Goal: Information Seeking & Learning: Learn about a topic

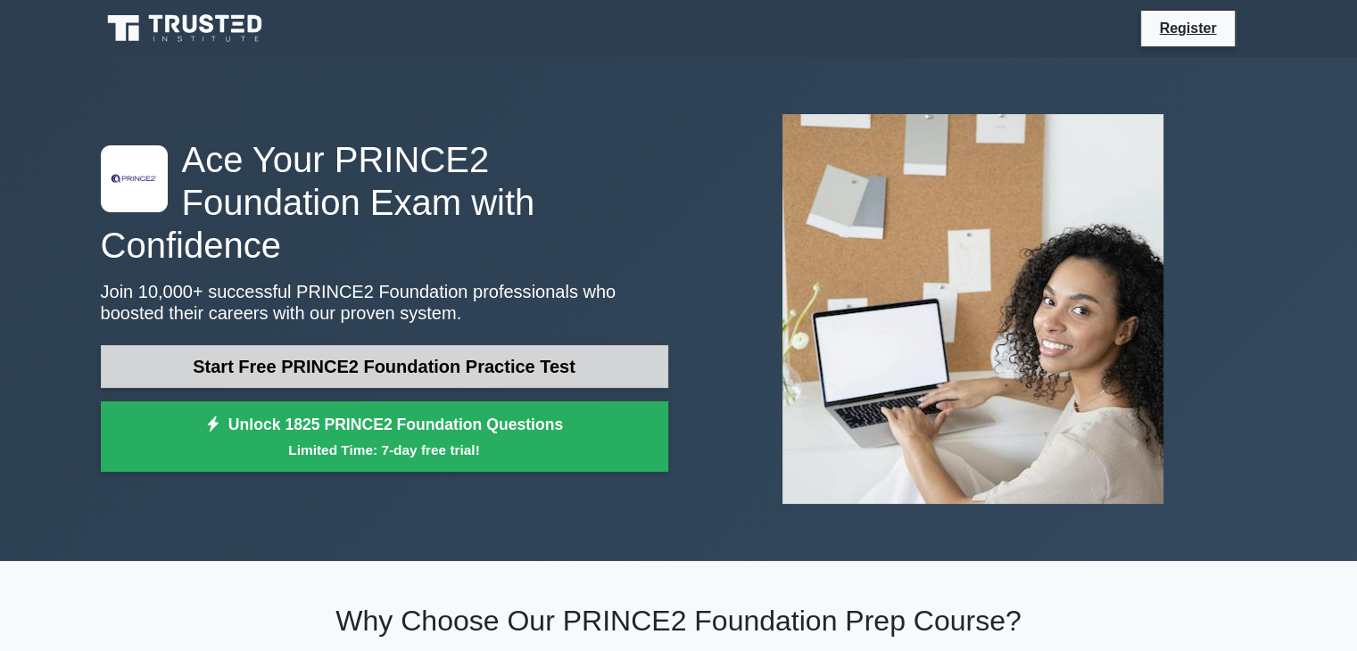
click at [555, 345] on link "Start Free PRINCE2 Foundation Practice Test" at bounding box center [384, 366] width 567 height 43
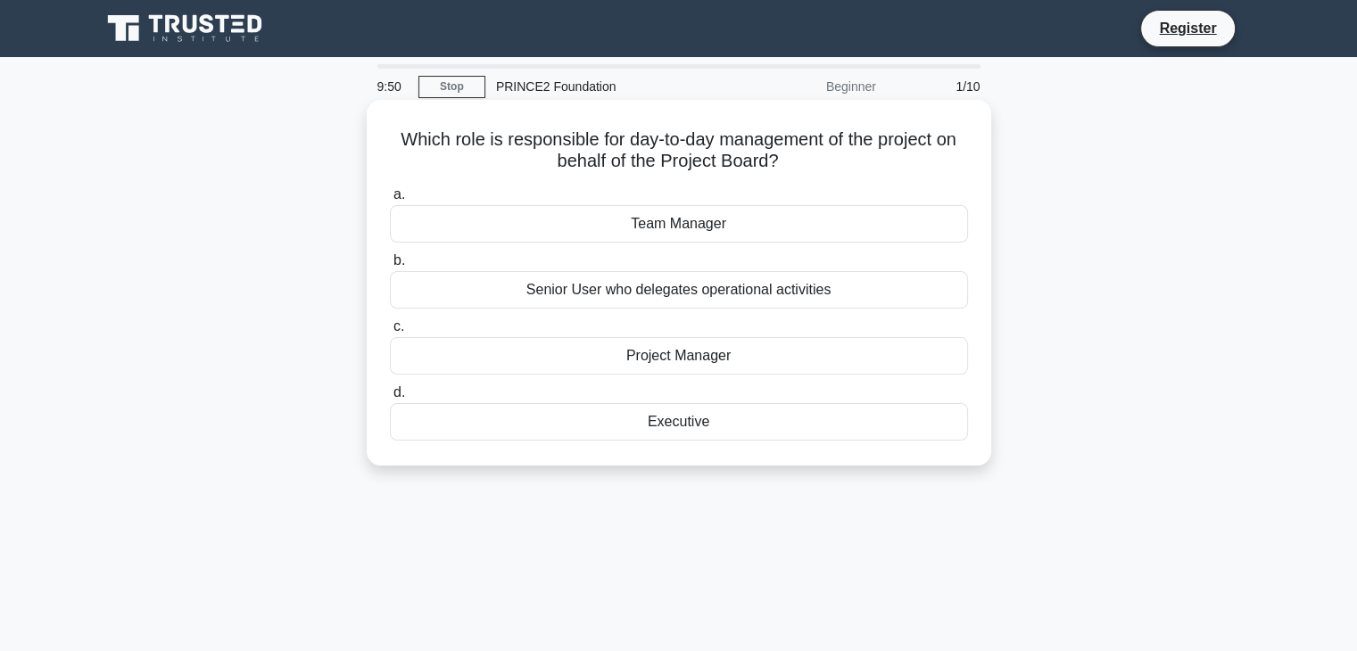
click at [696, 361] on div "Project Manager" at bounding box center [679, 355] width 578 height 37
click at [390, 333] on input "c. Project Manager" at bounding box center [390, 327] width 0 height 12
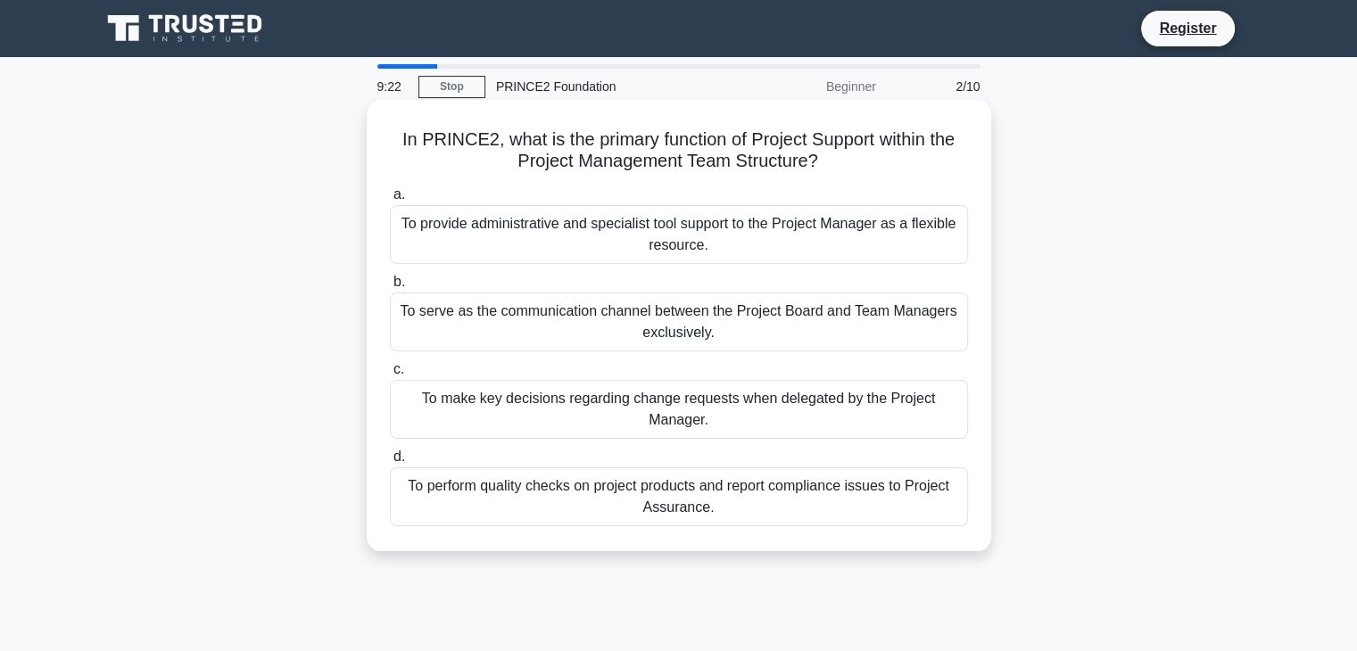
click at [610, 240] on div "To provide administrative and specialist tool support to the Project Manager as…" at bounding box center [679, 234] width 578 height 59
click at [390, 201] on input "a. To provide administrative and specialist tool support to the Project Manager…" at bounding box center [390, 195] width 0 height 12
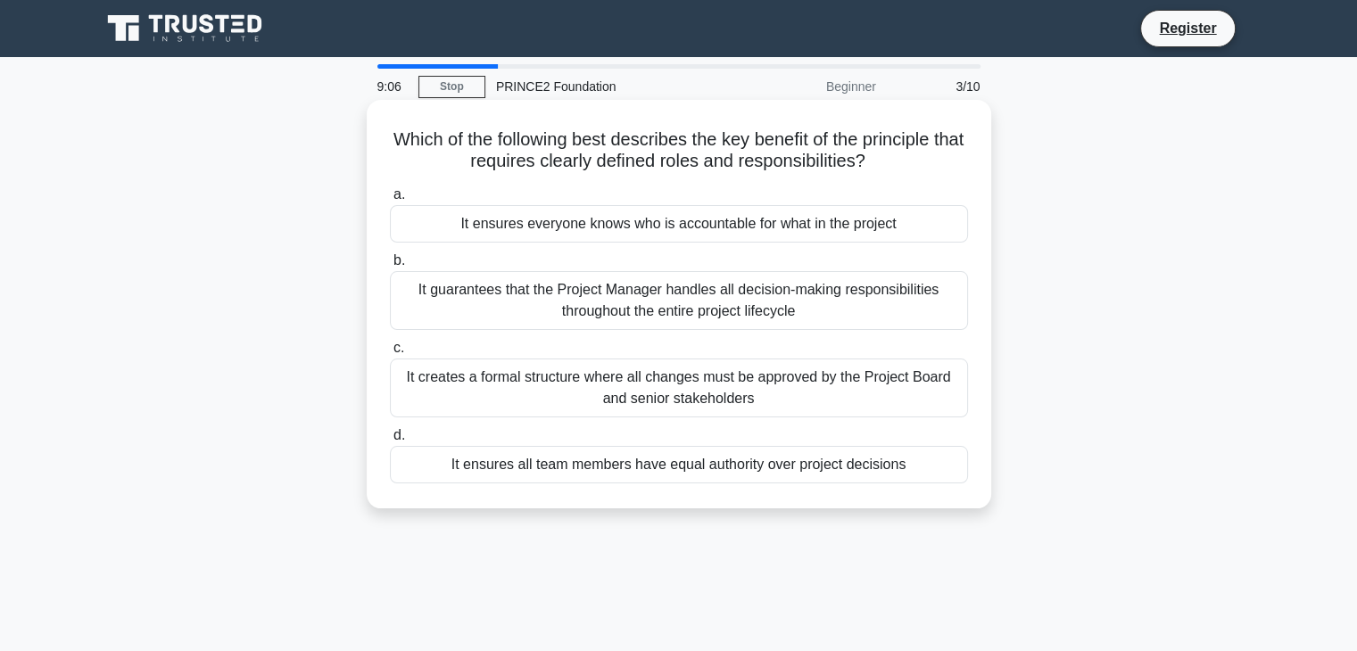
click at [689, 307] on div "It guarantees that the Project Manager handles all decision-making responsibili…" at bounding box center [679, 300] width 578 height 59
click at [390, 267] on input "b. It guarantees that the Project Manager handles all decision-making responsib…" at bounding box center [390, 261] width 0 height 12
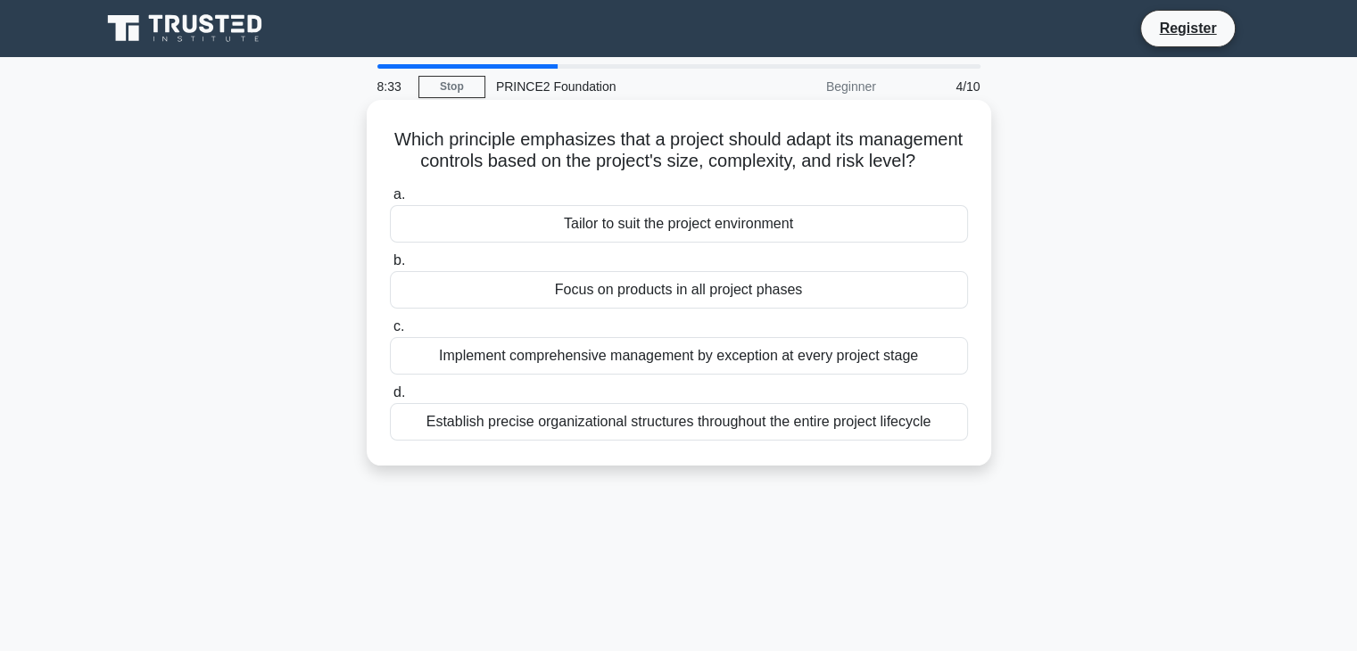
click at [716, 441] on div "Establish precise organizational structures throughout the entire project lifec…" at bounding box center [679, 421] width 578 height 37
click at [390, 399] on input "d. Establish precise organizational structures throughout the entire project li…" at bounding box center [390, 393] width 0 height 12
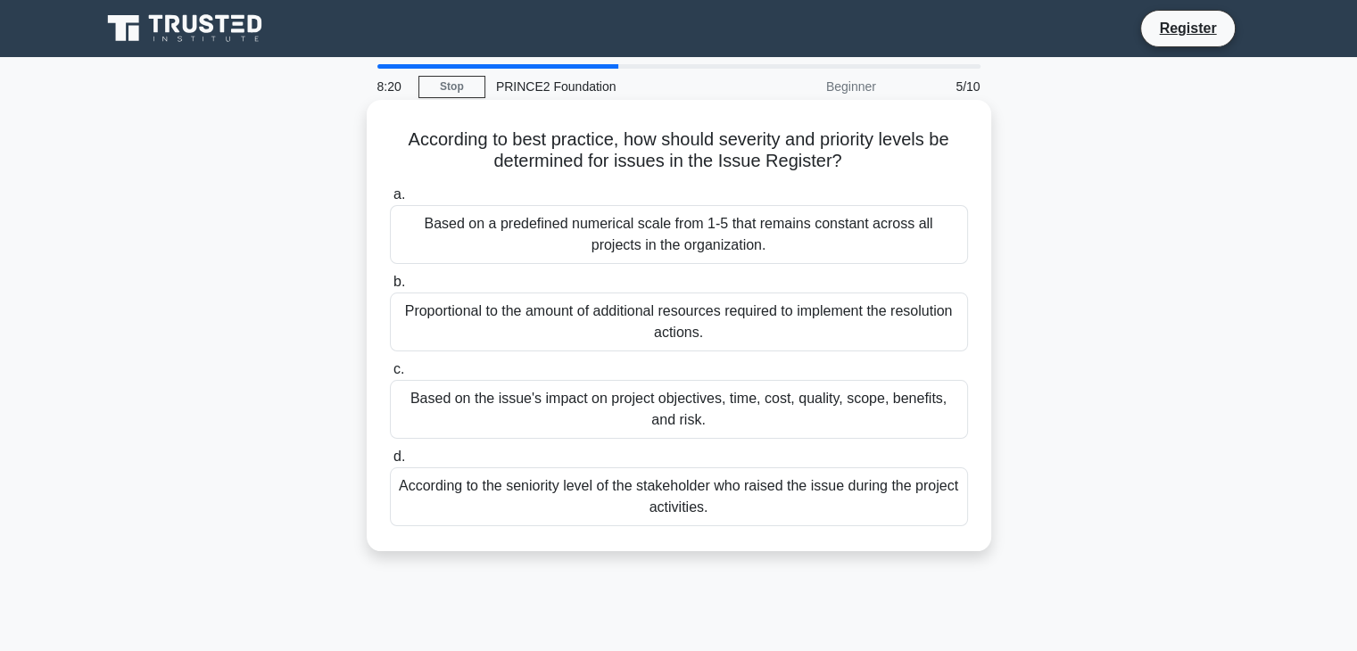
click at [749, 419] on div "Based on the issue's impact on project objectives, time, cost, quality, scope, …" at bounding box center [679, 409] width 578 height 59
click at [390, 376] on input "c. Based on the issue's impact on project objectives, time, cost, quality, scop…" at bounding box center [390, 370] width 0 height 12
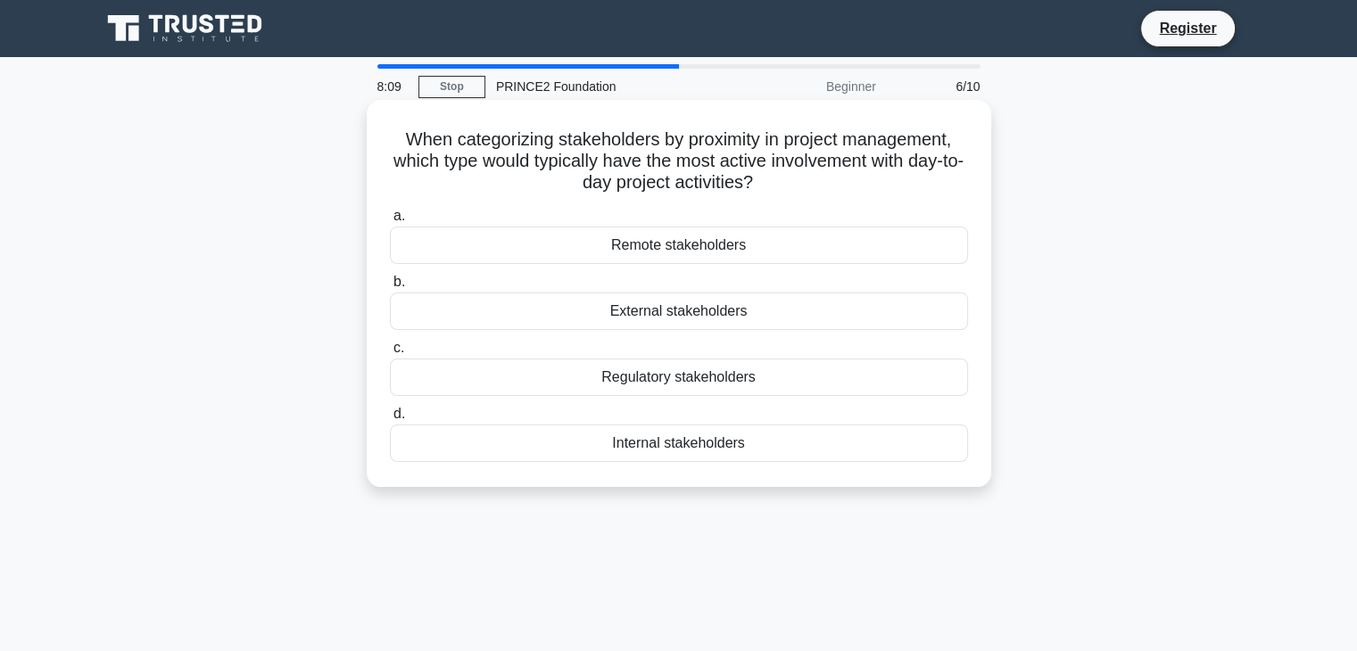
click at [774, 380] on div "Regulatory stakeholders" at bounding box center [679, 377] width 578 height 37
click at [390, 354] on input "c. Regulatory stakeholders" at bounding box center [390, 349] width 0 height 12
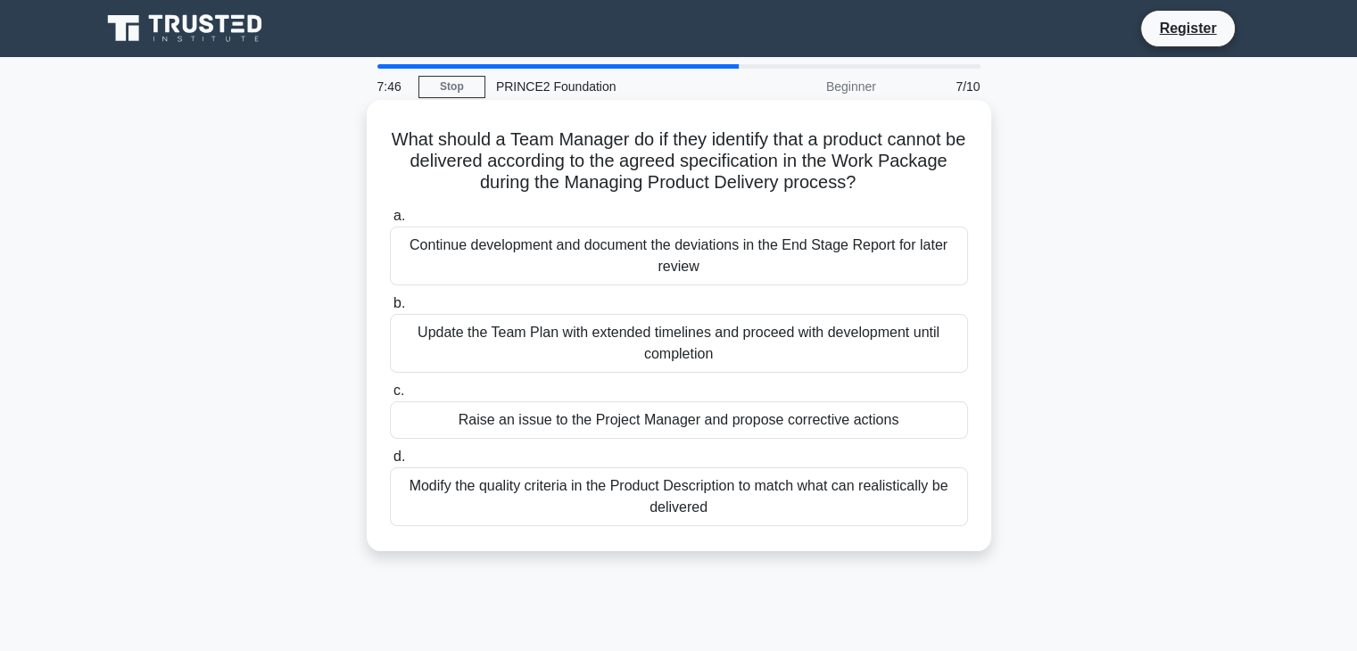
click at [816, 336] on div "Update the Team Plan with extended timelines and proceed with development until…" at bounding box center [679, 343] width 578 height 59
click at [390, 310] on input "b. Update the Team Plan with extended timelines and proceed with development un…" at bounding box center [390, 304] width 0 height 12
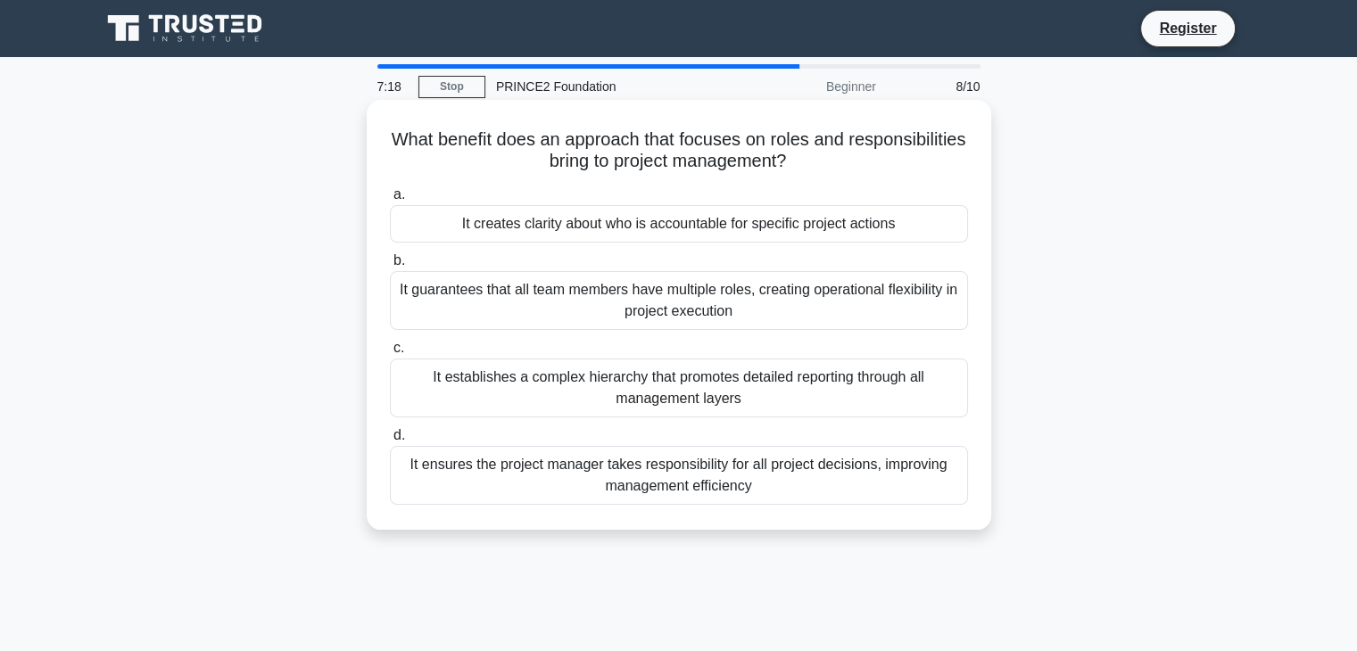
click at [839, 480] on div "It ensures the project manager takes responsibility for all project decisions, …" at bounding box center [679, 475] width 578 height 59
click at [390, 442] on input "d. It ensures the project manager takes responsibility for all project decision…" at bounding box center [390, 436] width 0 height 12
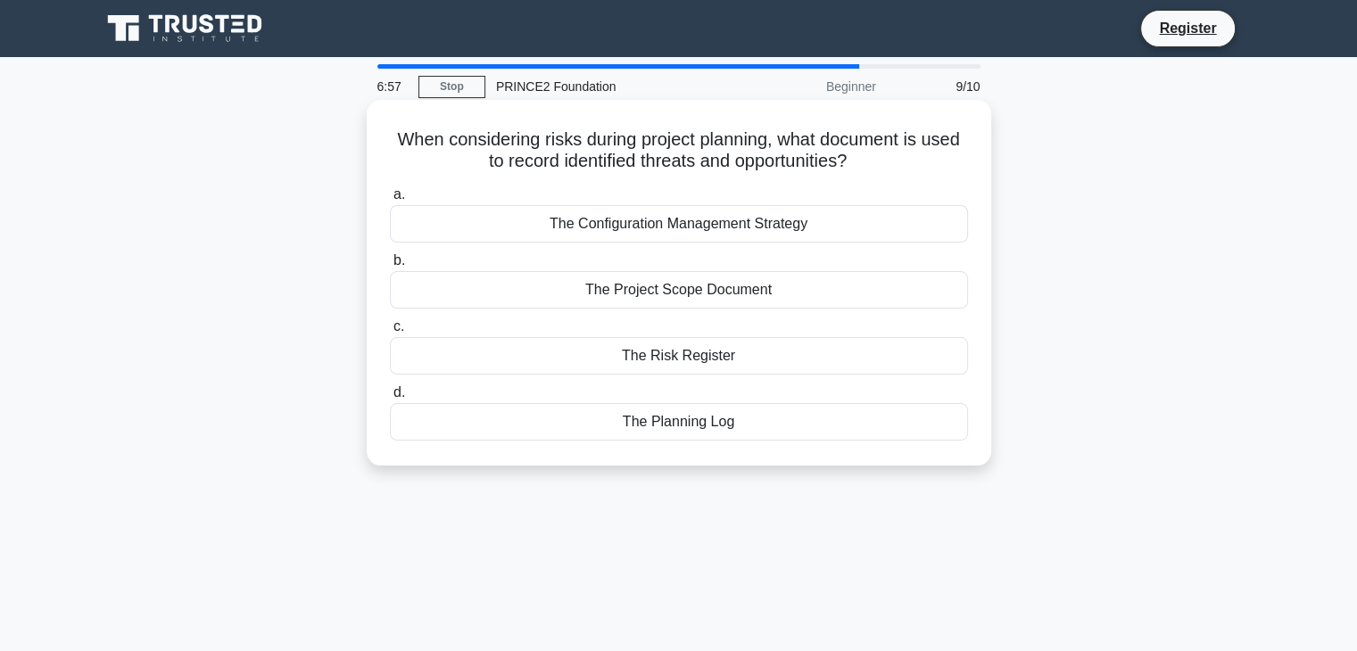
click at [630, 365] on div "The Risk Register" at bounding box center [679, 355] width 578 height 37
click at [390, 333] on input "c. The Risk Register" at bounding box center [390, 327] width 0 height 12
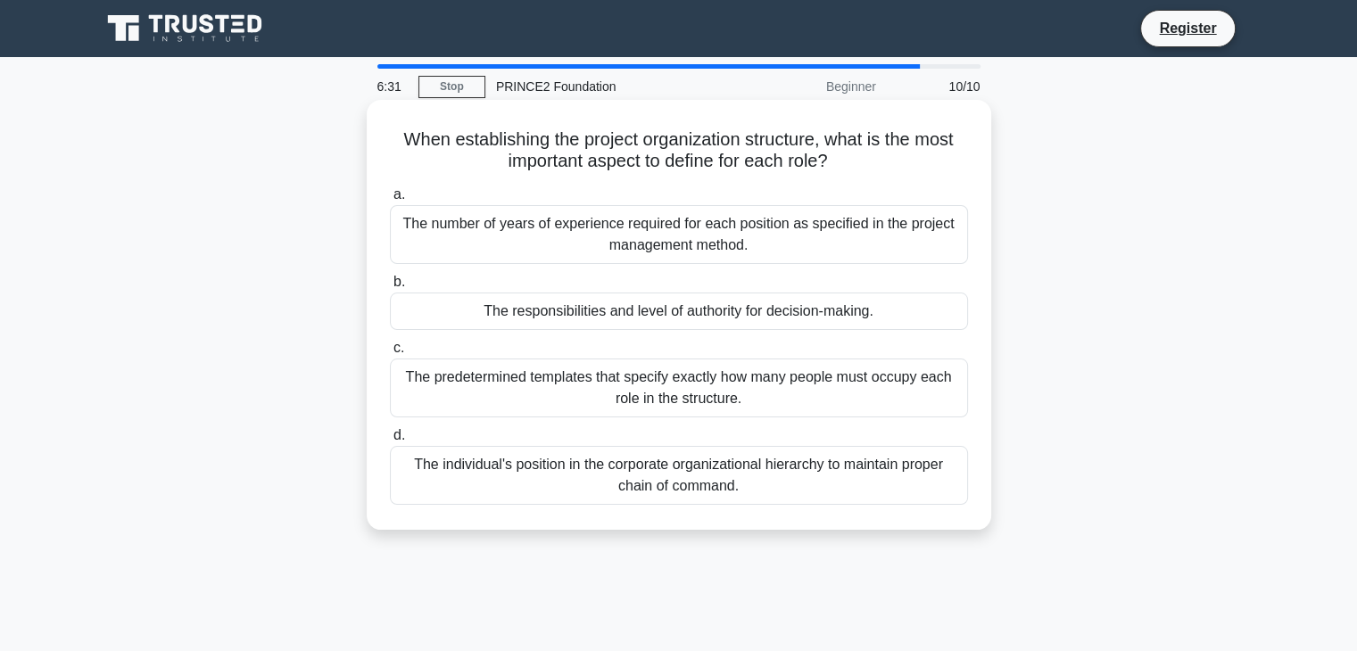
click at [682, 385] on div "The predetermined templates that specify exactly how many people must occupy ea…" at bounding box center [679, 388] width 578 height 59
click at [390, 354] on input "c. The predetermined templates that specify exactly how many people must occupy…" at bounding box center [390, 349] width 0 height 12
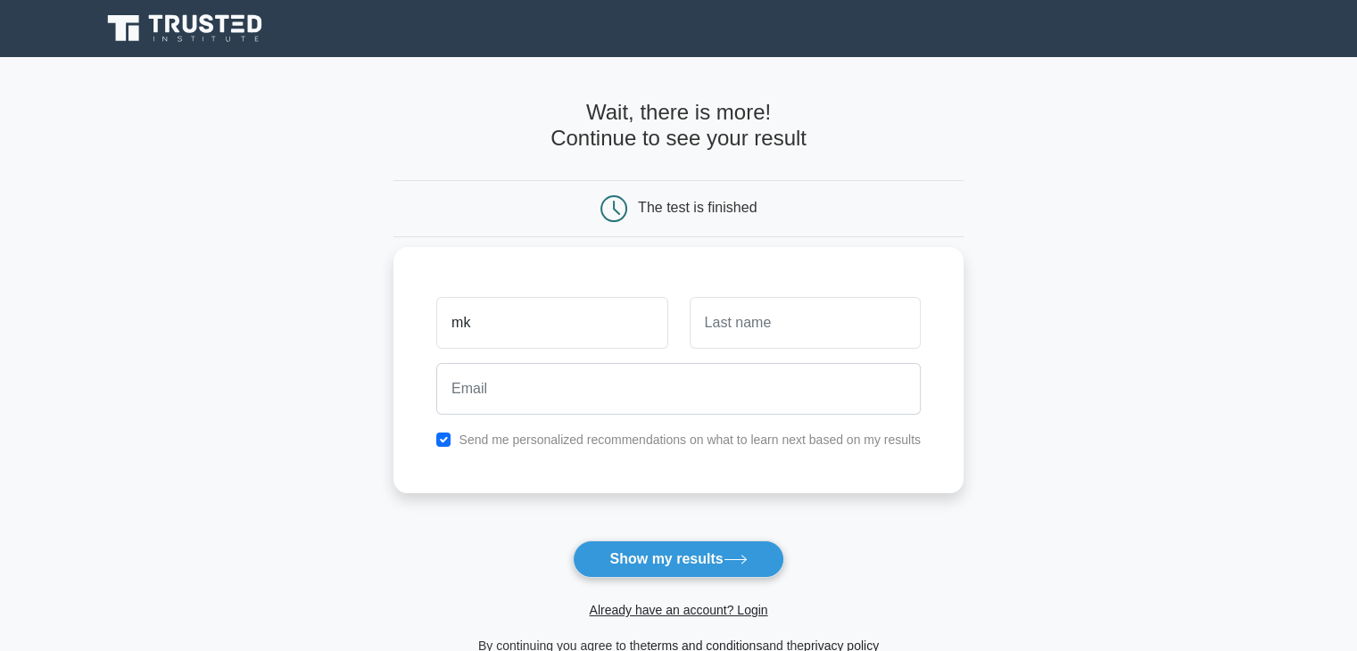
type input "mk"
click at [773, 336] on input "text" at bounding box center [805, 323] width 231 height 52
type input "kj"
click at [683, 414] on div at bounding box center [679, 389] width 506 height 66
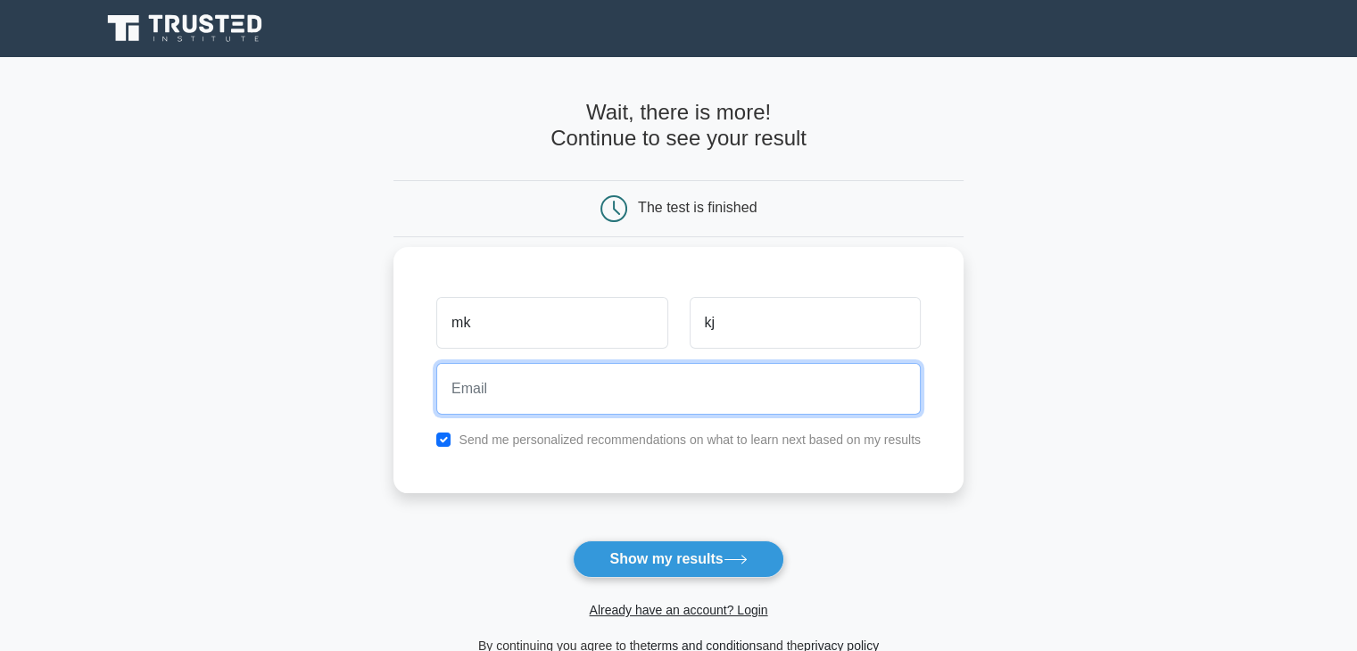
click at [684, 399] on input "email" at bounding box center [678, 389] width 484 height 52
type input "ranjeetpandey.102@gmail.com"
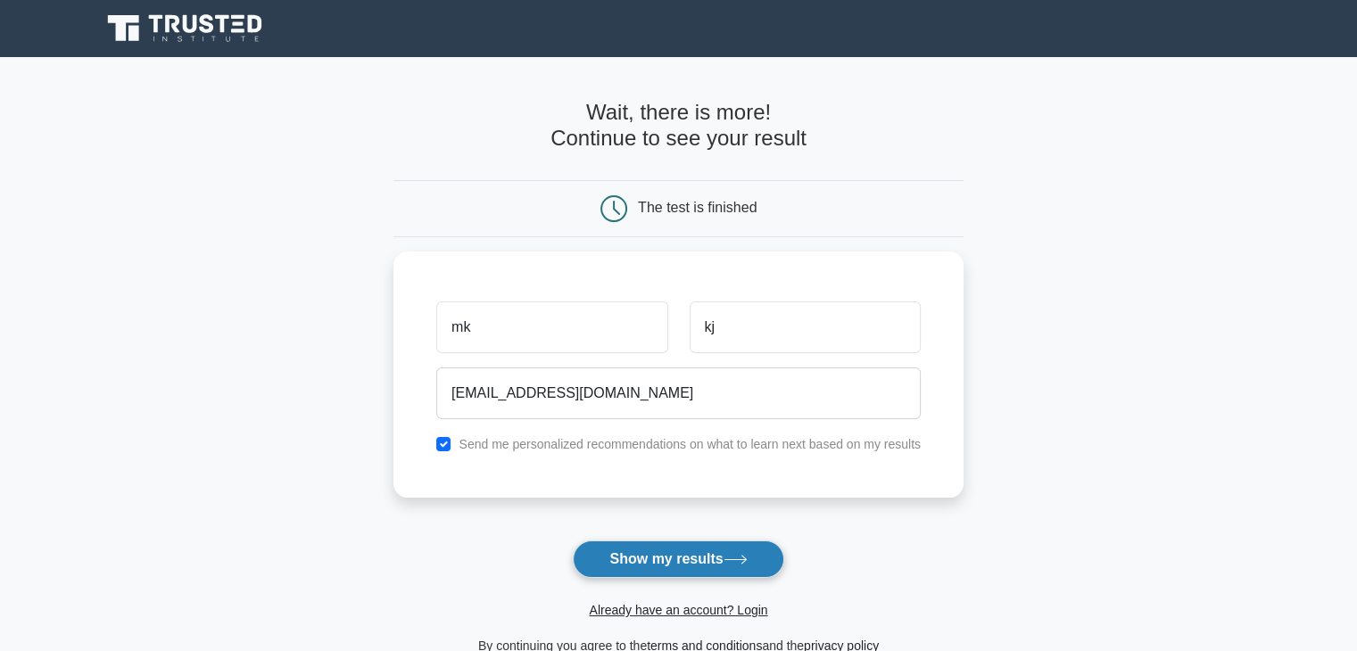
click at [617, 541] on button "Show my results" at bounding box center [678, 559] width 211 height 37
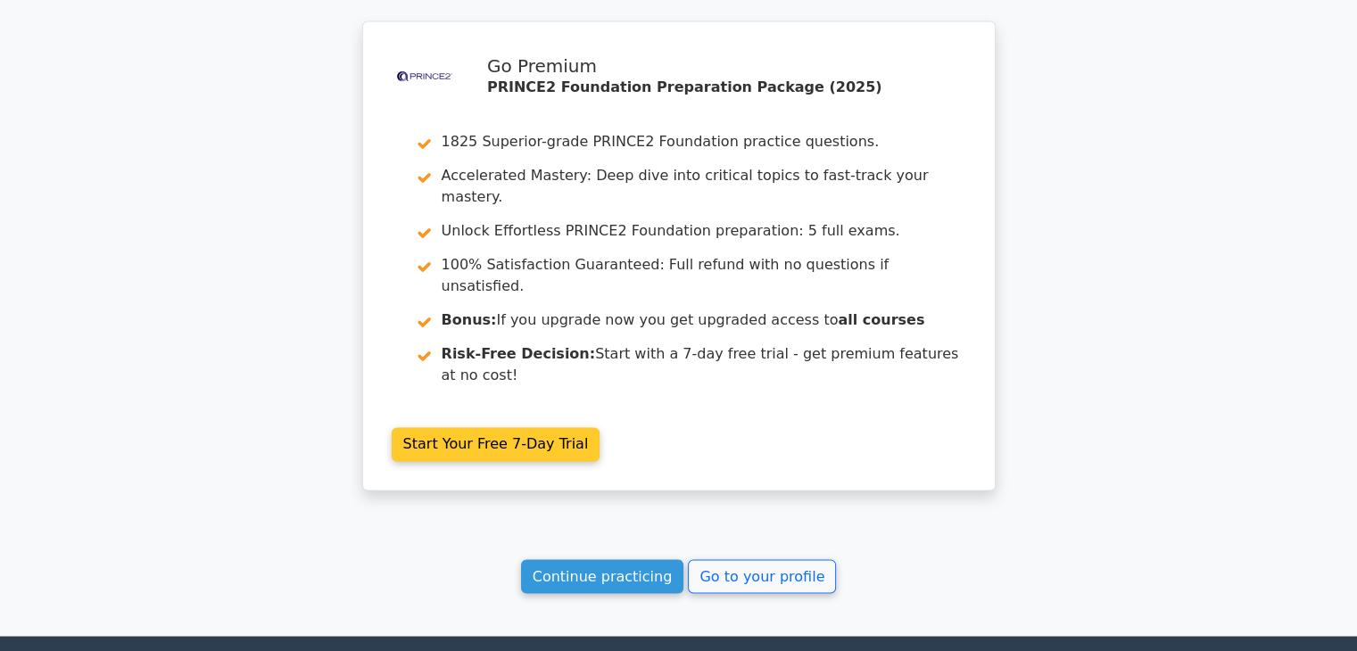
scroll to position [2917, 0]
